Goal: Navigation & Orientation: Find specific page/section

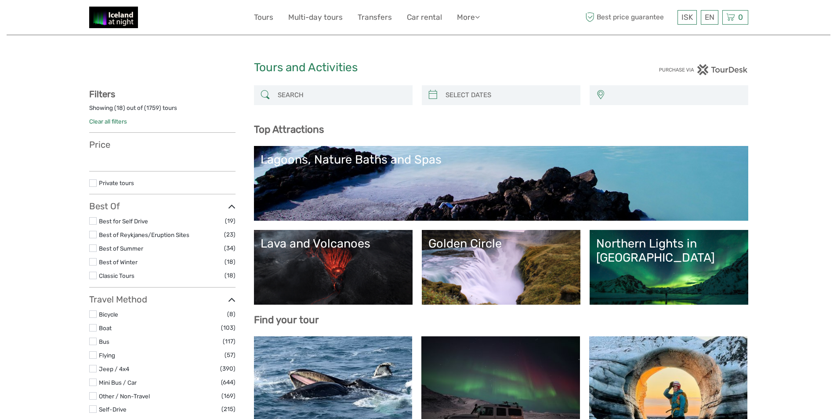
select select
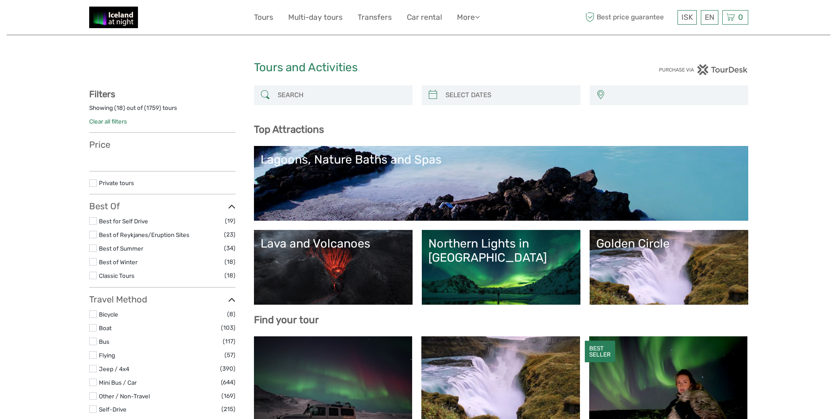
select select
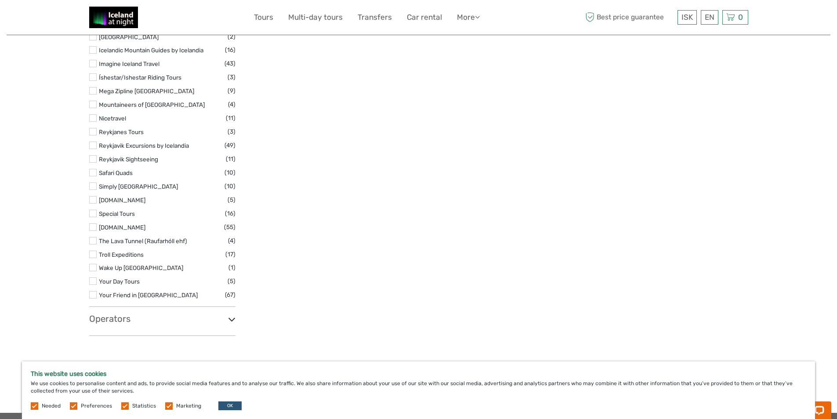
scroll to position [1156, 0]
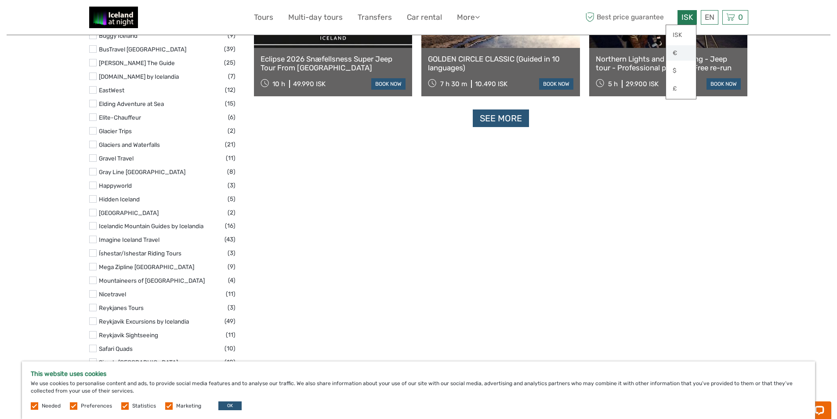
click at [675, 51] on link "€" at bounding box center [681, 53] width 30 height 16
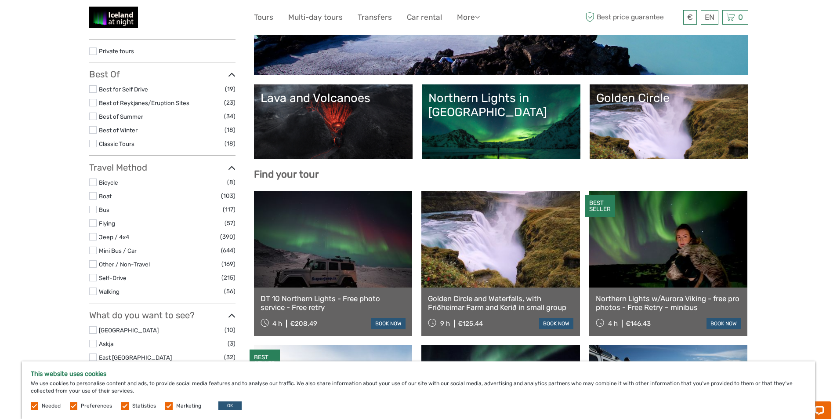
scroll to position [189, 0]
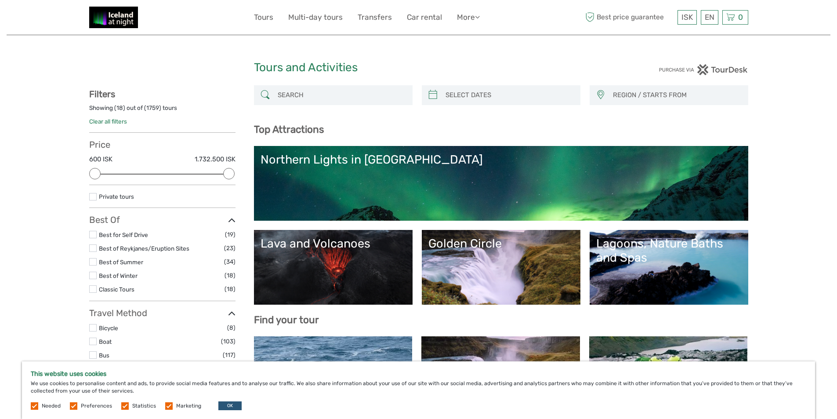
select select
